Goal: Task Accomplishment & Management: Manage account settings

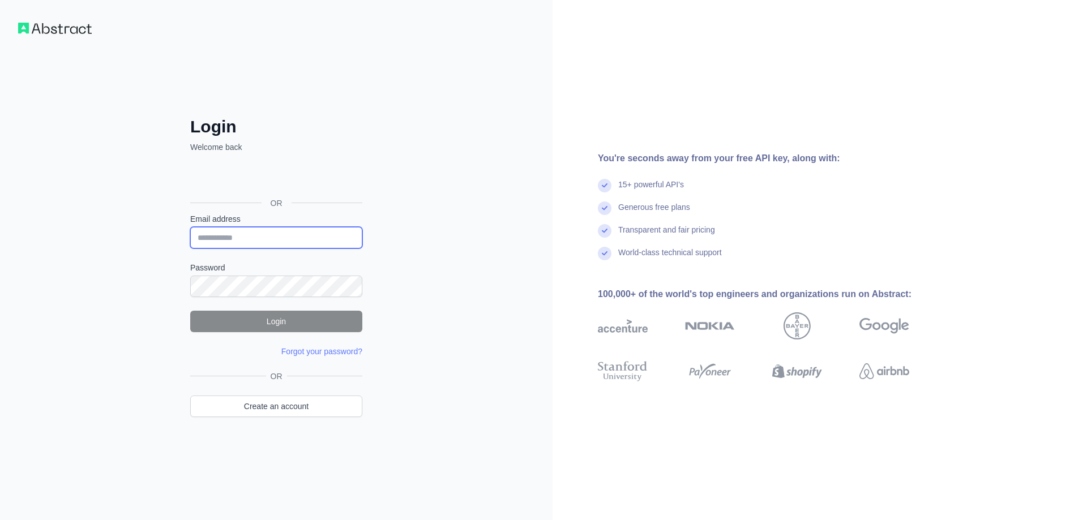
type input "**********"
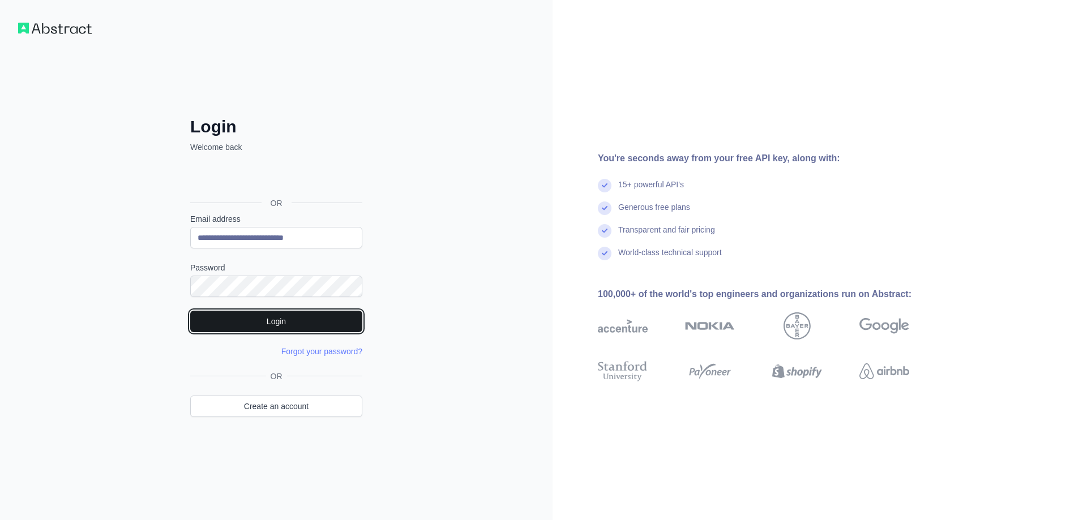
click at [264, 321] on button "Login" at bounding box center [276, 322] width 172 height 22
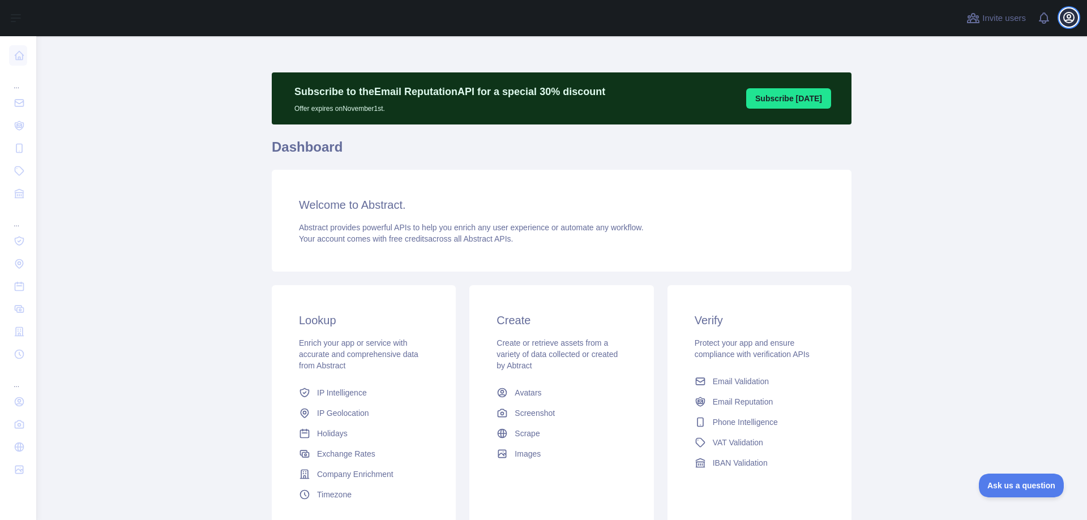
click at [1064, 21] on icon "button" at bounding box center [1069, 18] width 14 height 14
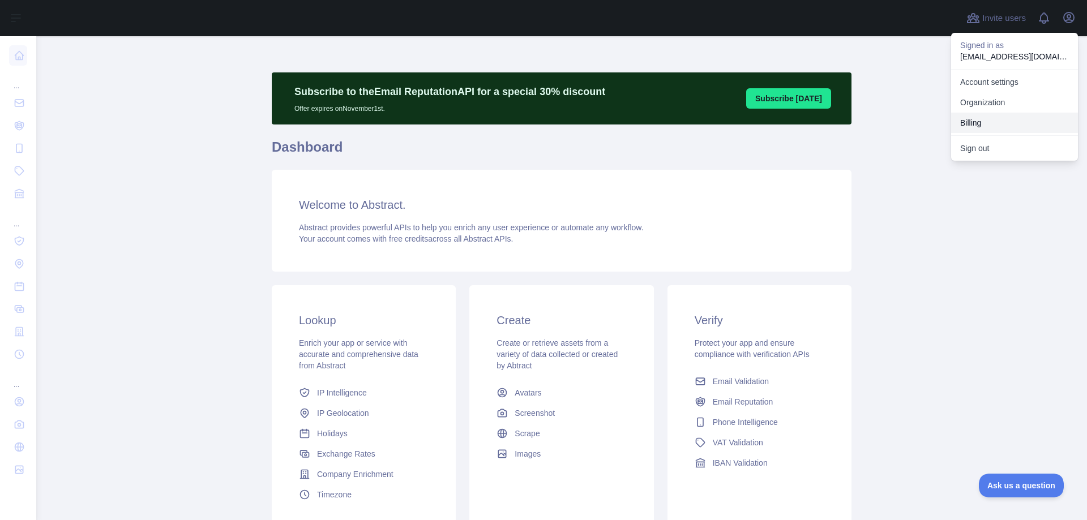
click at [972, 123] on button "Billing" at bounding box center [1014, 123] width 127 height 20
